Goal: Information Seeking & Learning: Learn about a topic

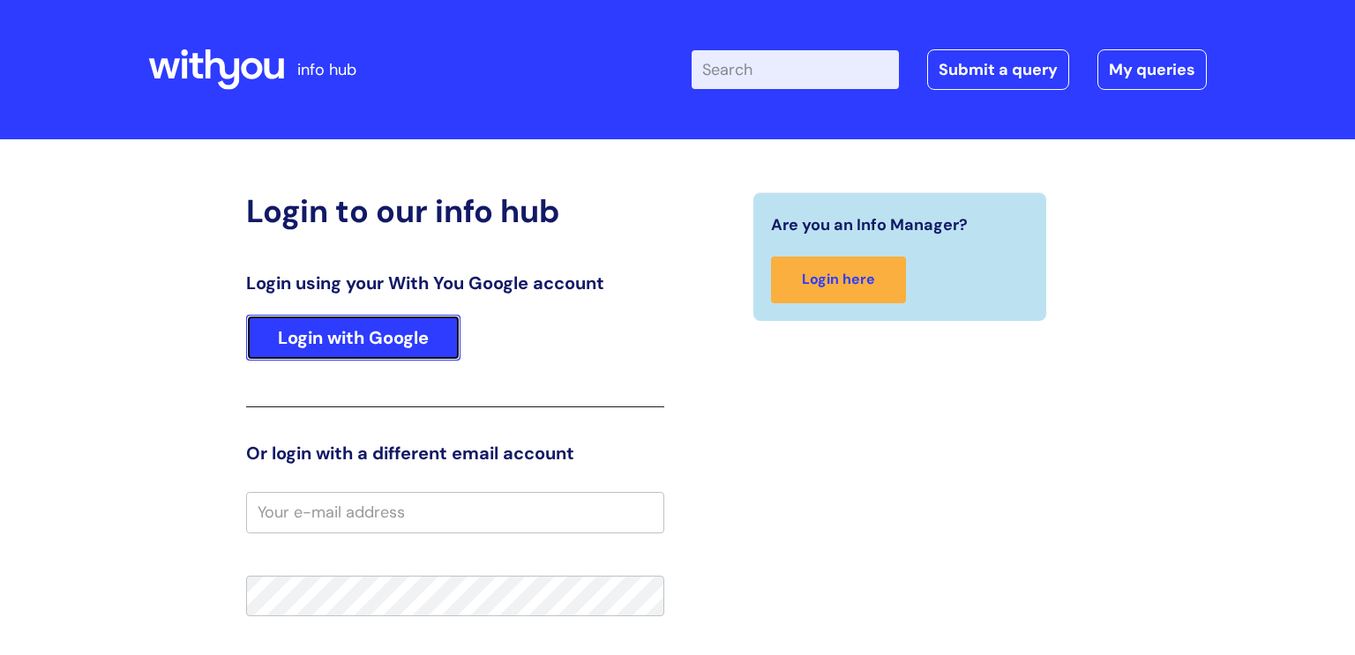
click at [382, 329] on link "Login with Google" at bounding box center [353, 338] width 214 height 46
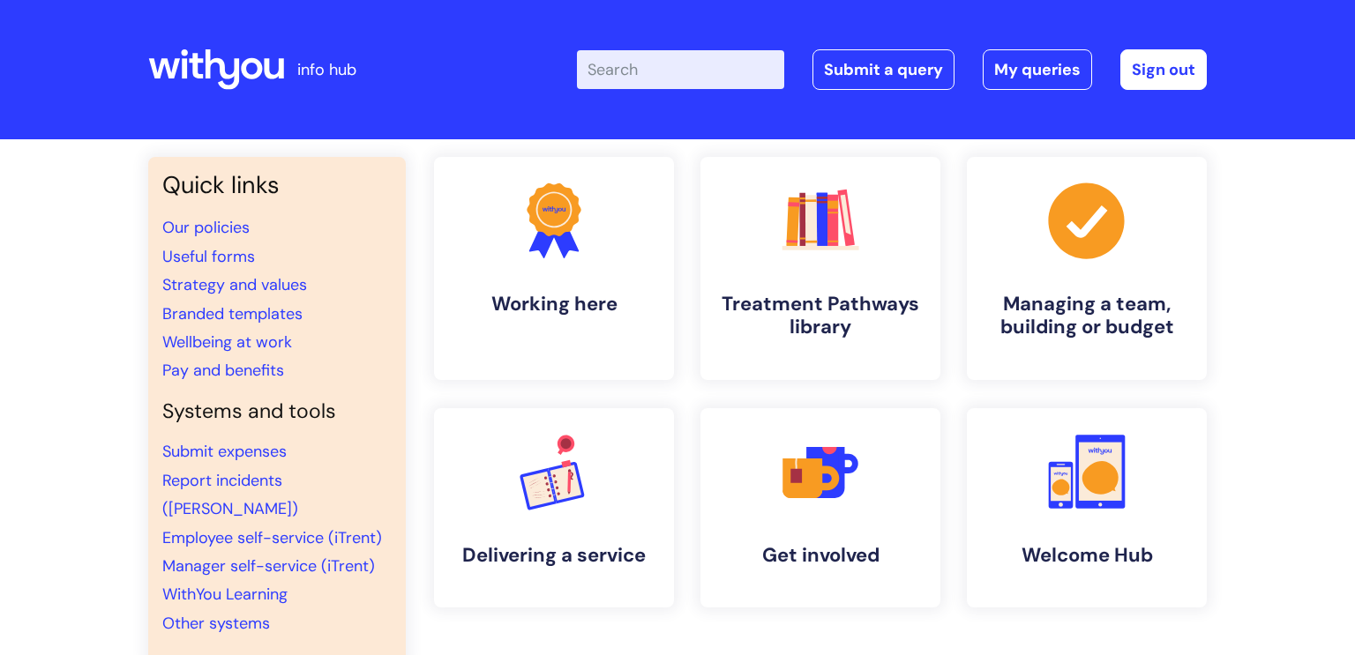
click at [621, 64] on input "Enter your search term here..." at bounding box center [680, 69] width 207 height 39
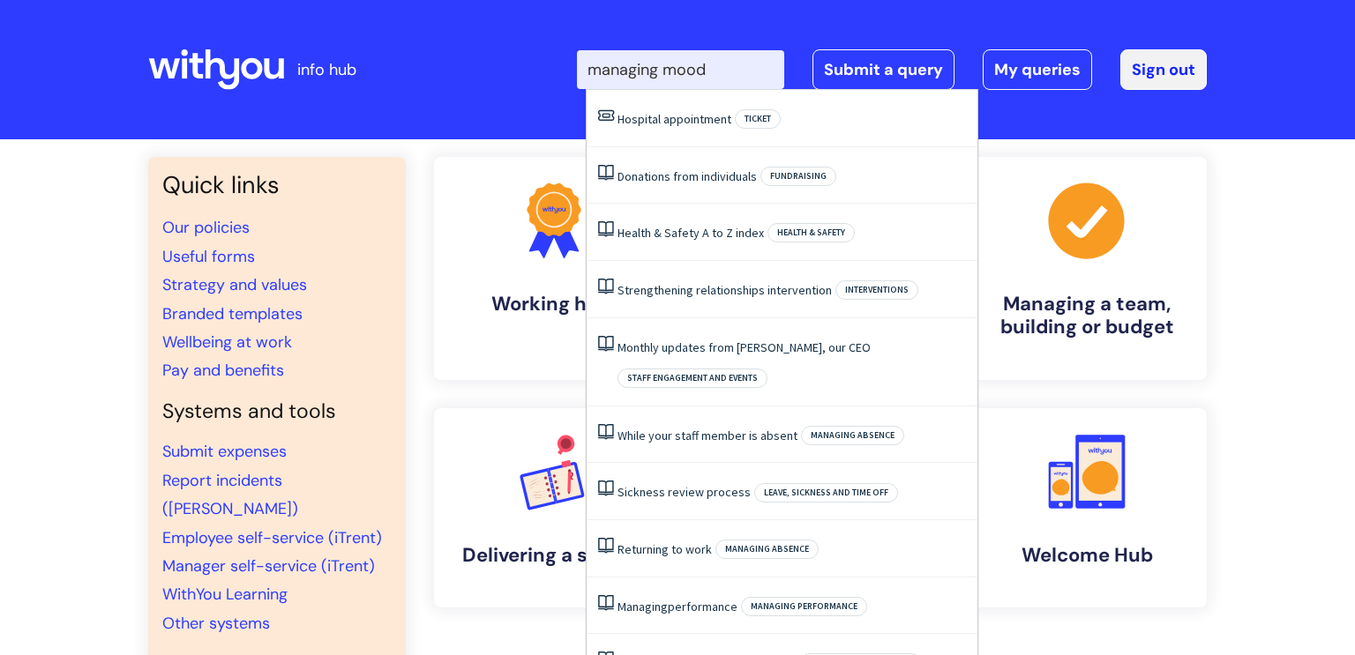
type input "managing mood"
click button "Search" at bounding box center [0, 0] width 0 height 0
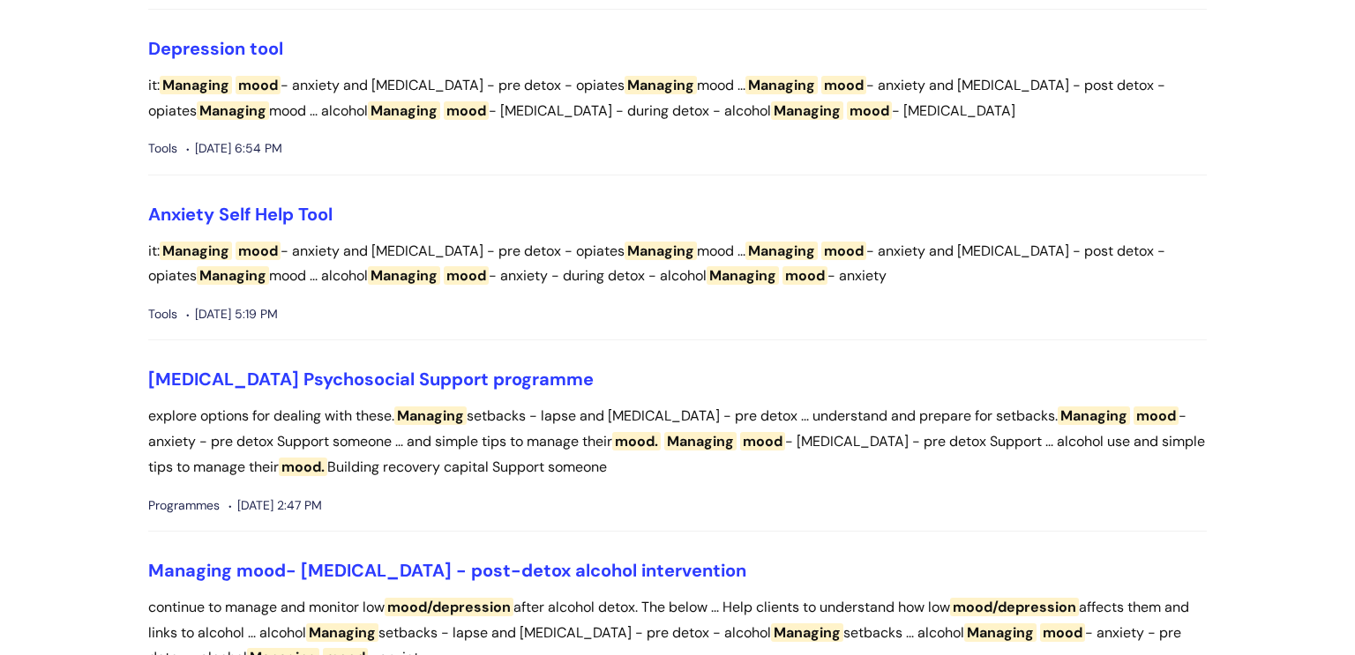
scroll to position [558, 0]
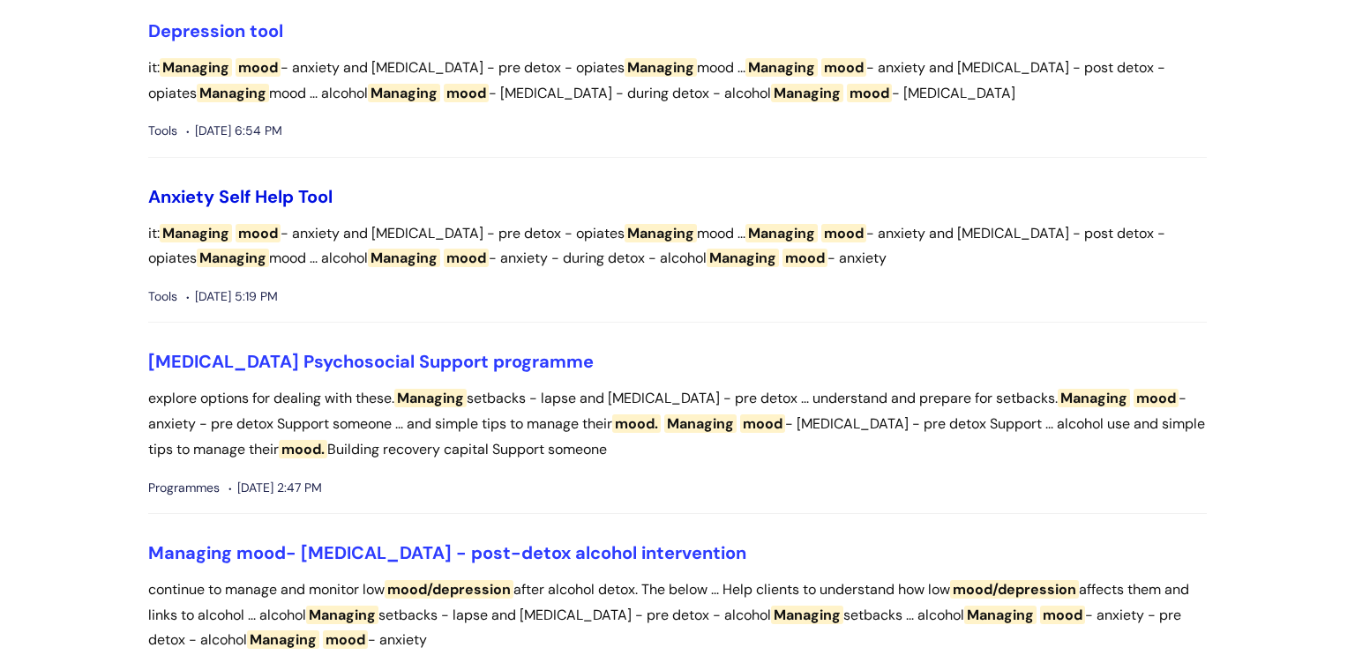
click at [234, 194] on link "Anxiety Self Help Tool" at bounding box center [240, 196] width 184 height 23
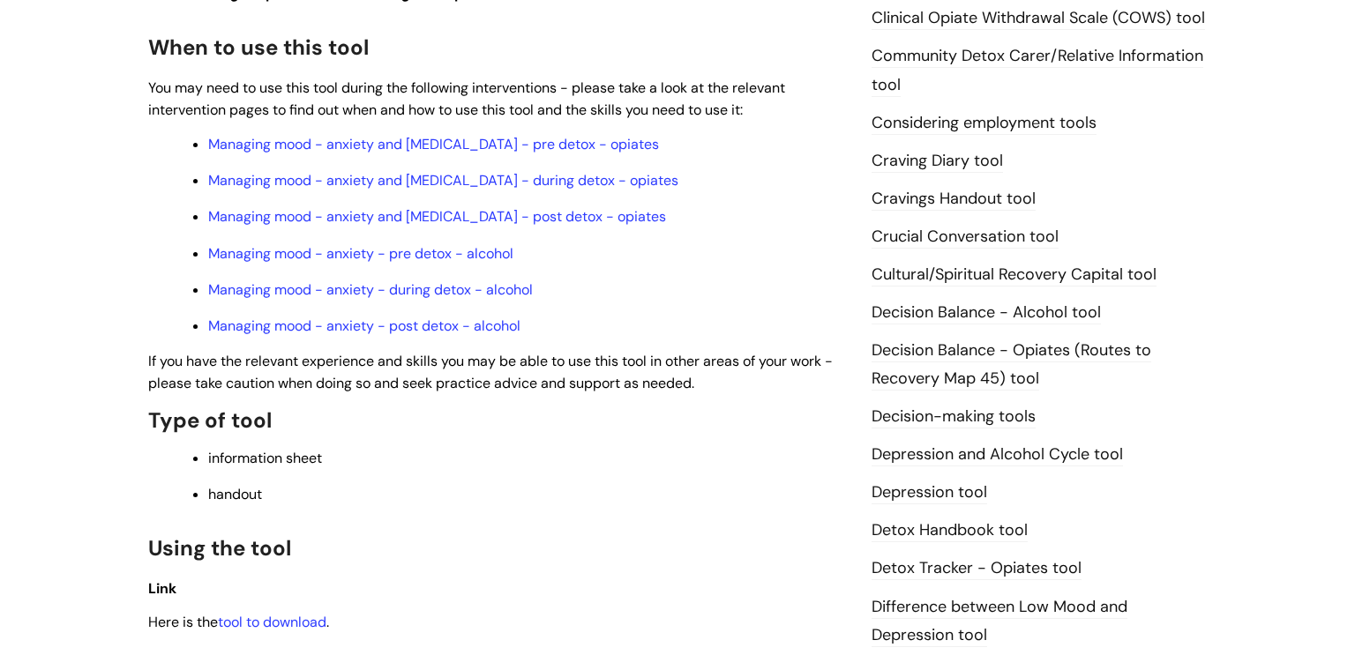
scroll to position [578, 0]
click at [408, 260] on link "Managing mood - anxiety - pre detox - alcohol" at bounding box center [360, 254] width 305 height 19
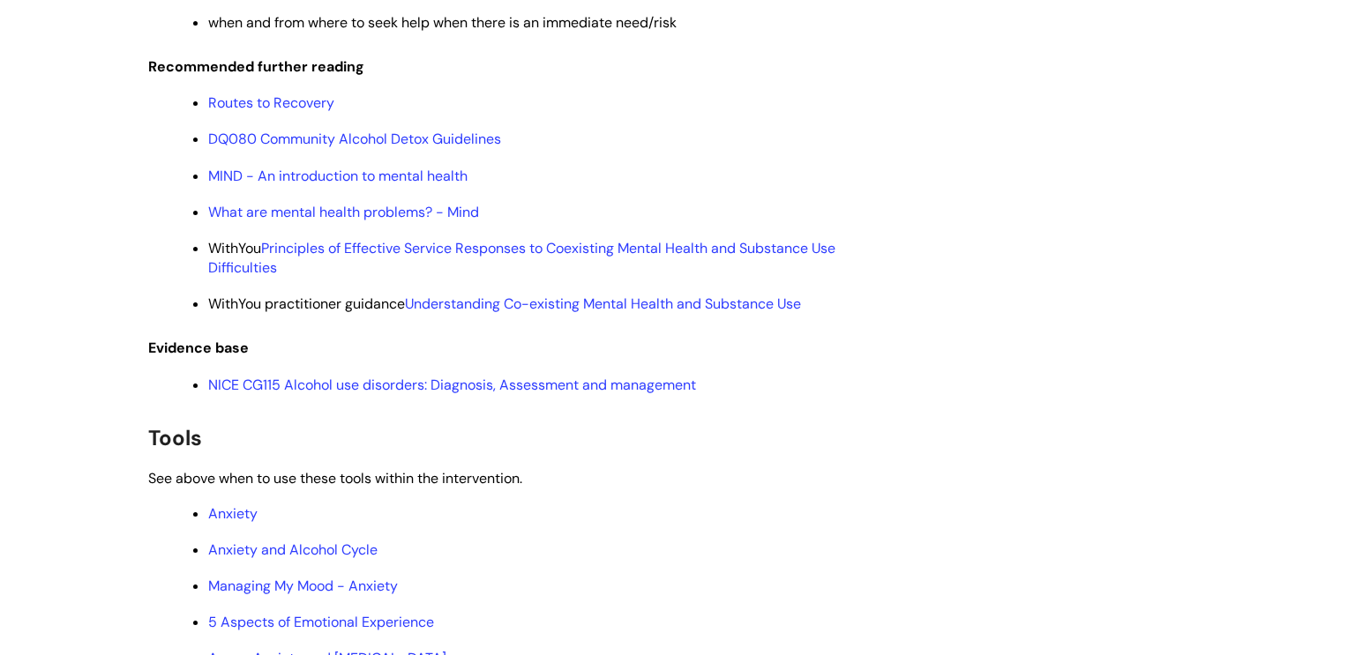
scroll to position [5894, 0]
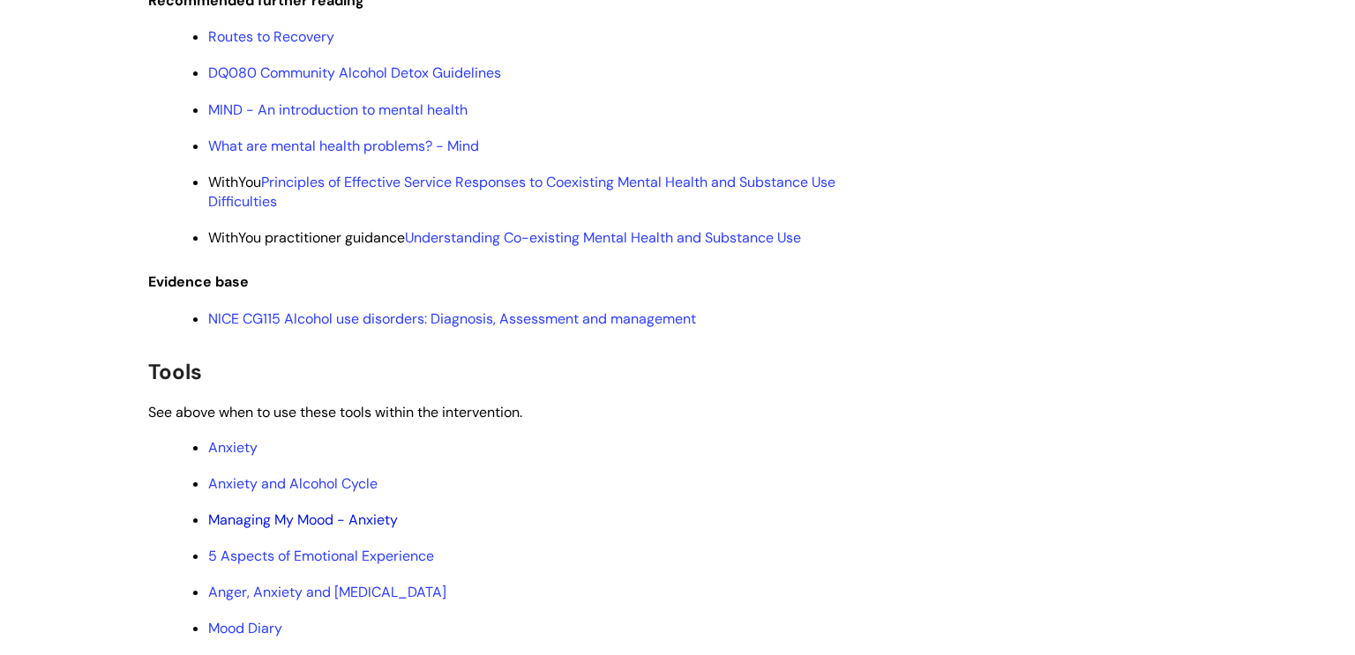
click at [333, 529] on link "Managing My Mood - Anxiety" at bounding box center [303, 520] width 190 height 19
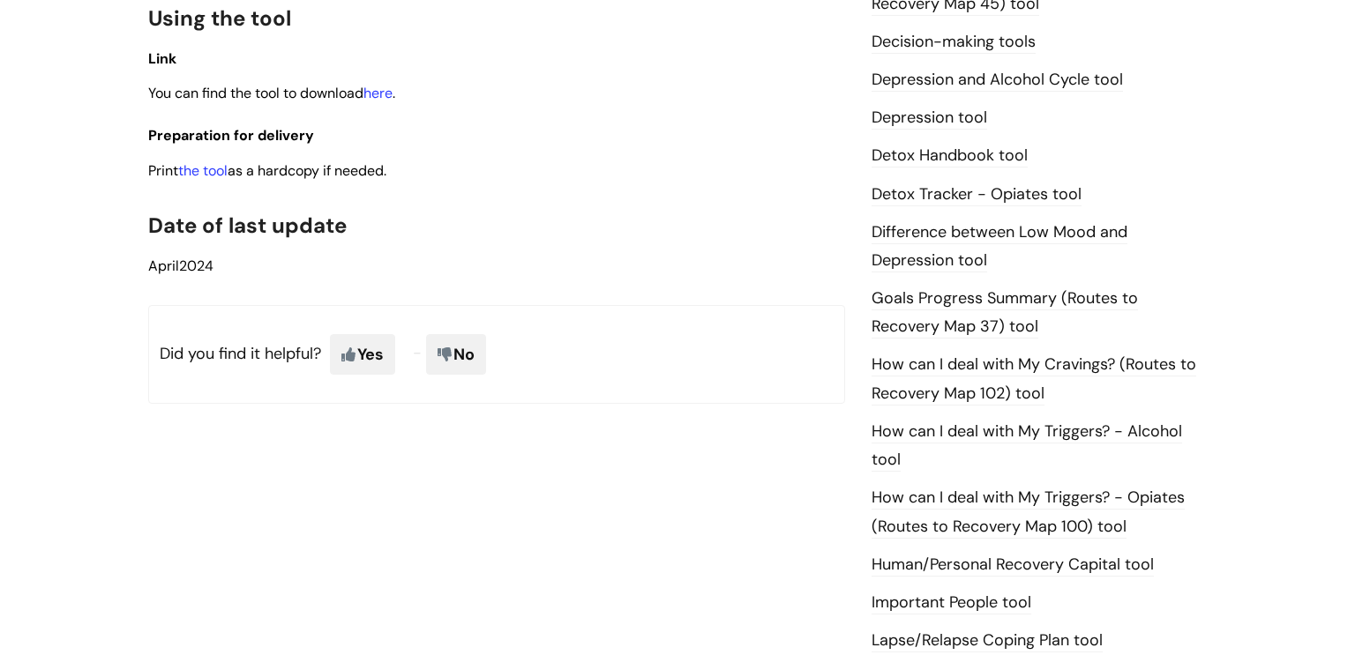
scroll to position [1093, 0]
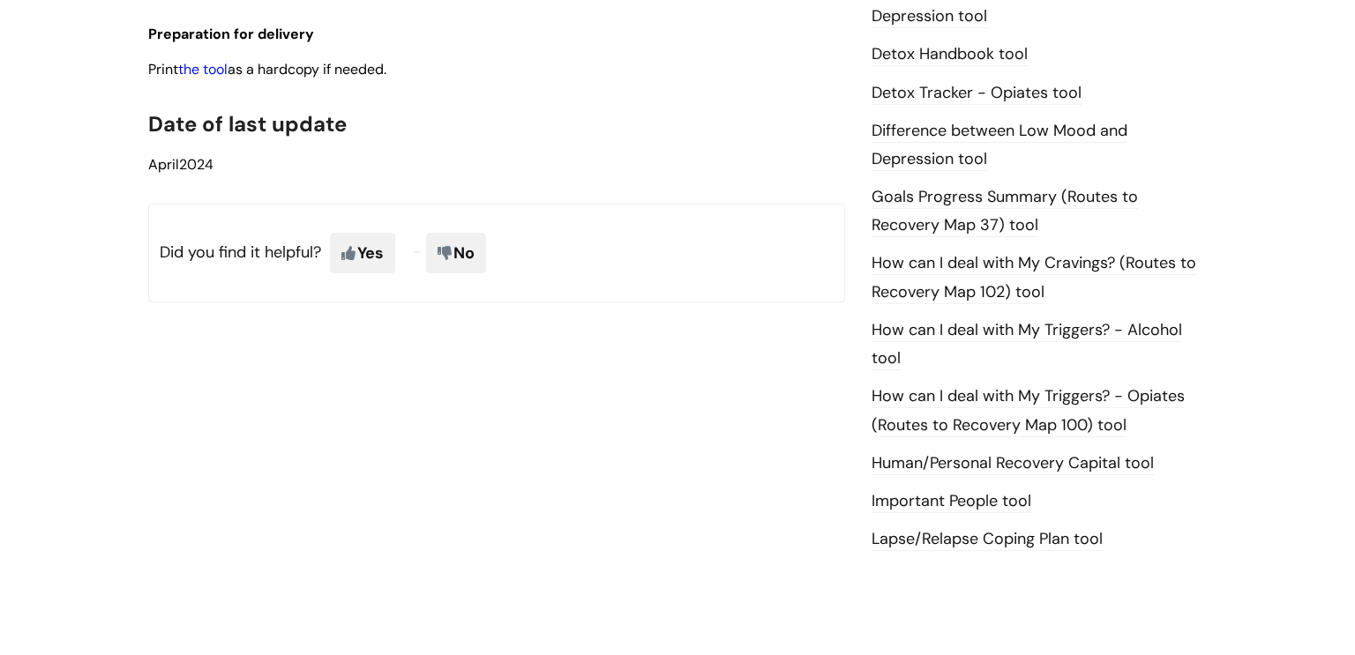
click at [196, 72] on link "the tool" at bounding box center [202, 69] width 49 height 19
